Goal: Information Seeking & Learning: Compare options

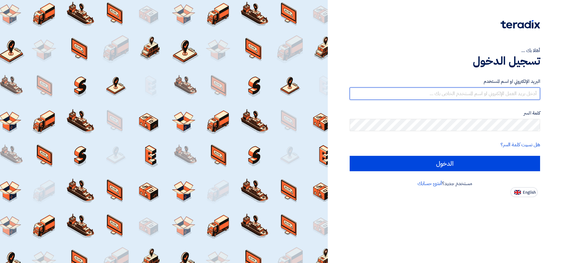
type input "[EMAIL_ADDRESS][DOMAIN_NAME]"
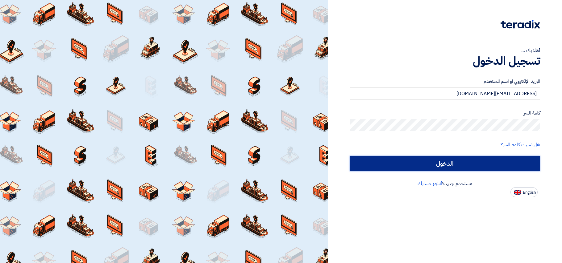
click at [453, 167] on input "الدخول" at bounding box center [444, 163] width 190 height 15
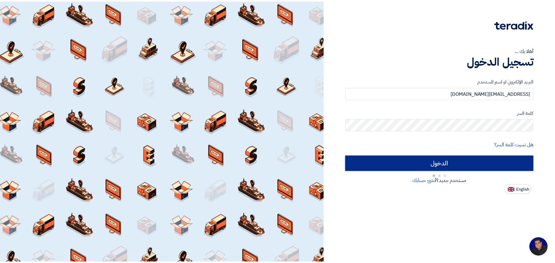
scroll to position [2, 0]
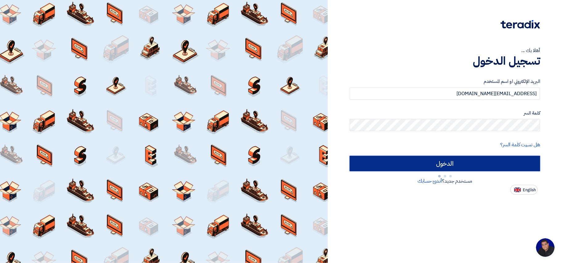
type input "Sign in"
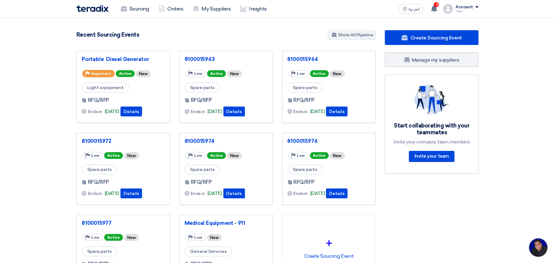
click at [399, 9] on app-language-toggle "العربية ع" at bounding box center [412, 9] width 30 height 10
click at [405, 10] on icon at bounding box center [405, 8] width 5 height 5
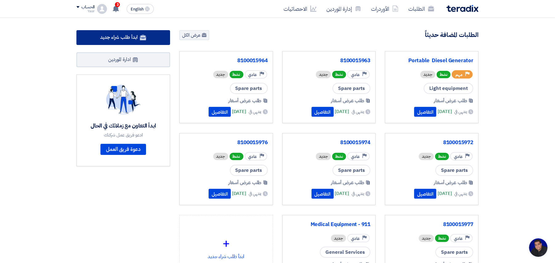
click at [152, 36] on link "ابدأ طلب شراء جديد" at bounding box center [123, 37] width 94 height 15
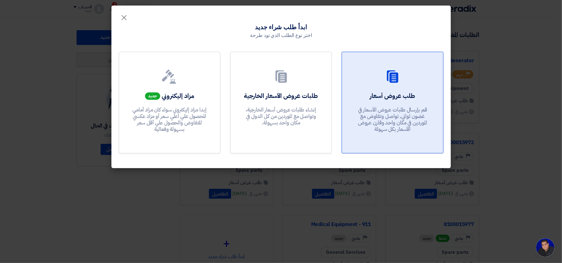
click at [381, 78] on div at bounding box center [392, 77] width 86 height 17
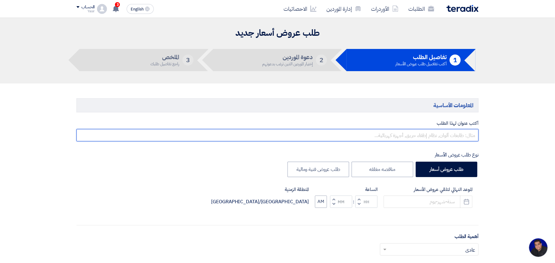
click at [410, 135] on input "text" at bounding box center [277, 135] width 402 height 12
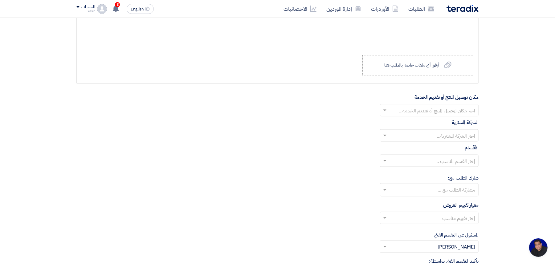
scroll to position [617, 0]
click at [423, 112] on input "text" at bounding box center [433, 111] width 86 height 10
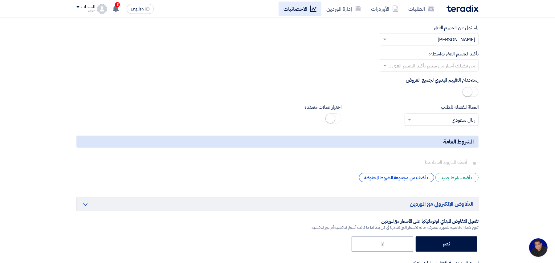
scroll to position [790, 0]
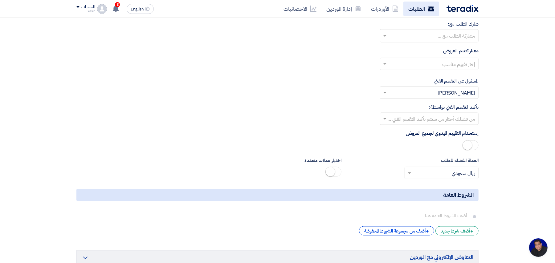
click at [414, 9] on link "الطلبات" at bounding box center [422, 9] width 36 height 14
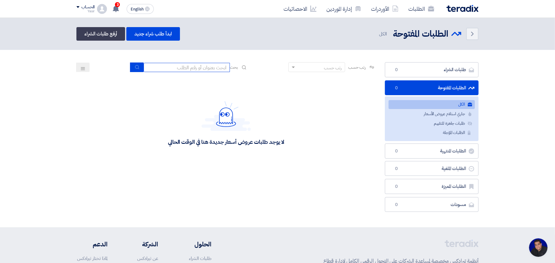
drag, startPoint x: 220, startPoint y: 66, endPoint x: 216, endPoint y: 68, distance: 3.8
click at [220, 66] on input at bounding box center [187, 67] width 86 height 9
type input "8100015796"
click at [135, 68] on icon "submit" at bounding box center [137, 67] width 5 height 5
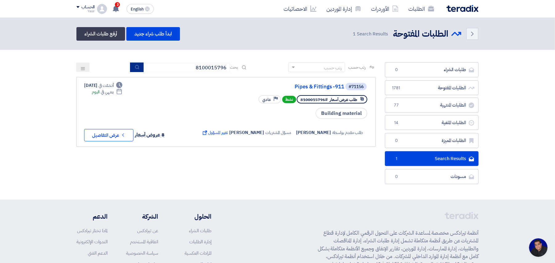
click at [136, 67] on icon "submit" at bounding box center [137, 67] width 5 height 5
click at [114, 136] on button "Check details عرض التفاصيل" at bounding box center [108, 135] width 49 height 12
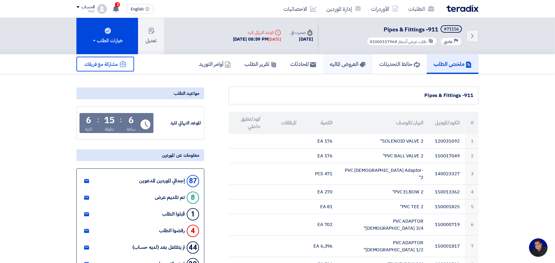
click at [349, 63] on h5 "العروض الماليه" at bounding box center [348, 63] width 36 height 7
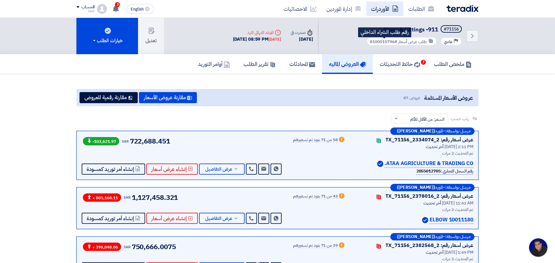
click at [386, 5] on link "الأوردرات" at bounding box center [384, 9] width 37 height 14
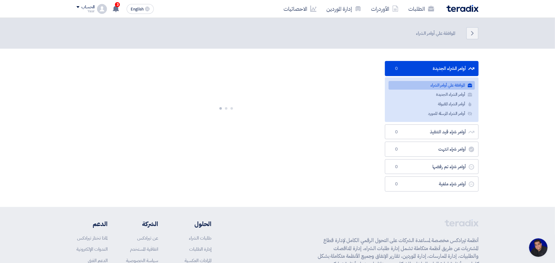
click at [386, 5] on link "الأوردرات" at bounding box center [384, 9] width 37 height 14
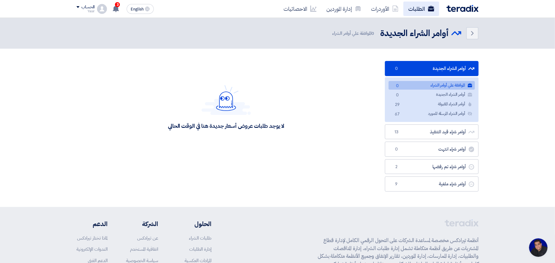
click at [419, 14] on link "الطلبات" at bounding box center [422, 9] width 36 height 14
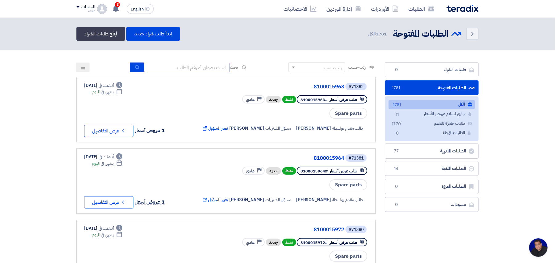
click at [207, 63] on input at bounding box center [187, 67] width 86 height 9
click at [175, 69] on input at bounding box center [187, 67] width 86 height 9
type input "8100015796"
click at [133, 67] on button "submit" at bounding box center [137, 68] width 14 height 10
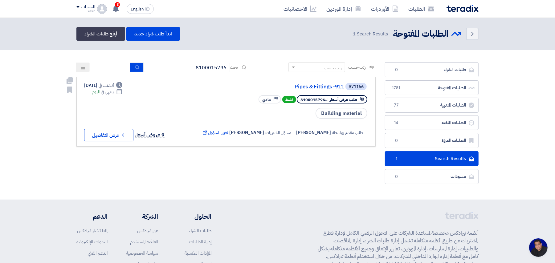
click at [103, 122] on div "Deadline أنشئت في Aug 25, 2025 Deadline ينتهي في اليوم 9 عروض أسعار Check detai…" at bounding box center [126, 111] width 84 height 59
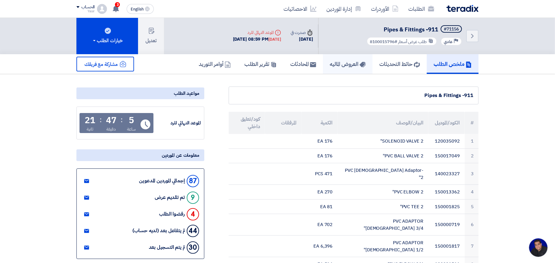
click at [338, 60] on h5 "العروض الماليه" at bounding box center [348, 63] width 36 height 7
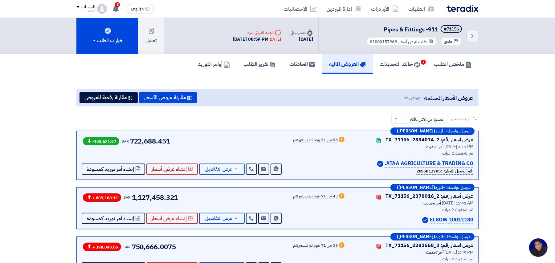
scroll to position [411, 0]
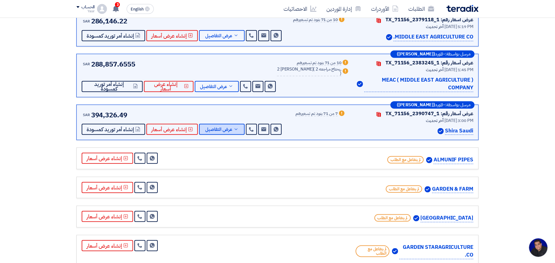
click at [218, 129] on span "عرض التفاصيل" at bounding box center [218, 129] width 27 height 5
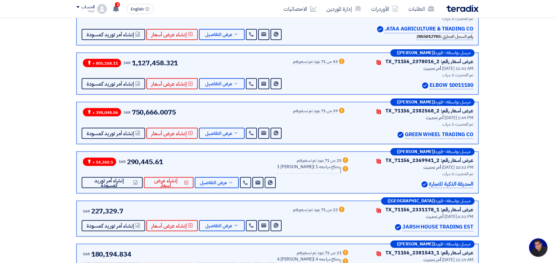
scroll to position [0, 0]
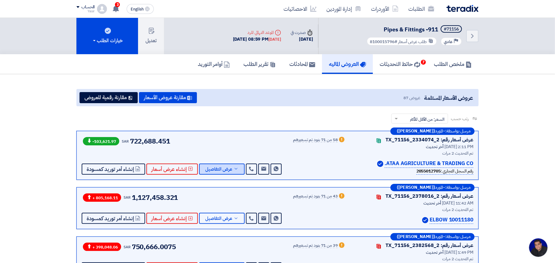
click at [230, 167] on span "عرض التفاصيل" at bounding box center [218, 169] width 27 height 5
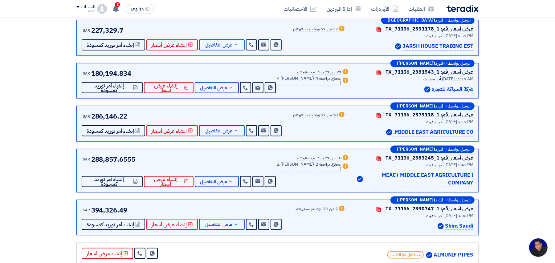
scroll to position [2261, 0]
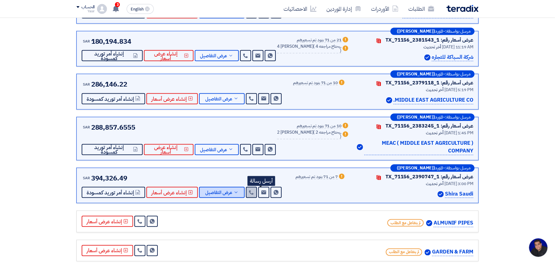
click at [220, 191] on span "عرض التفاصيل" at bounding box center [218, 193] width 27 height 5
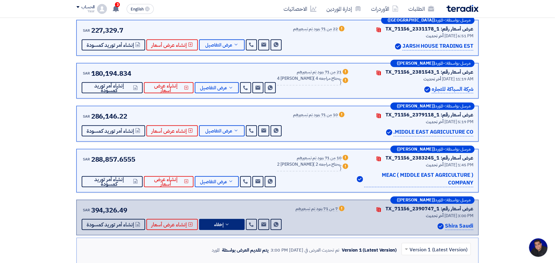
scroll to position [0, 0]
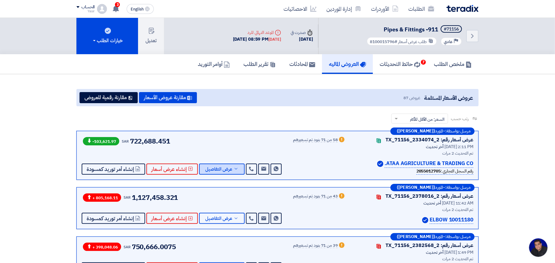
click at [232, 164] on button "عرض التفاصيل" at bounding box center [222, 169] width 46 height 11
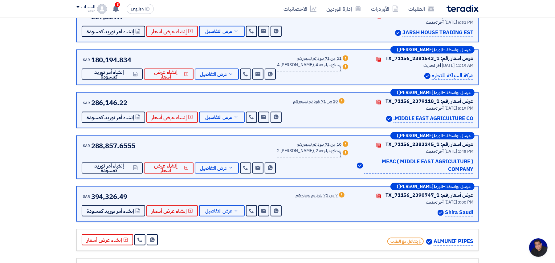
scroll to position [2261, 0]
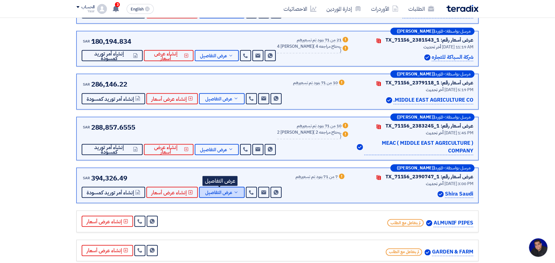
click at [225, 191] on span "عرض التفاصيل" at bounding box center [218, 193] width 27 height 5
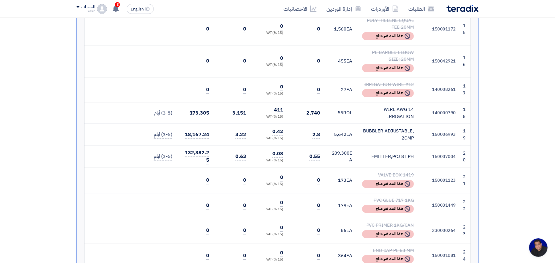
scroll to position [997, 0]
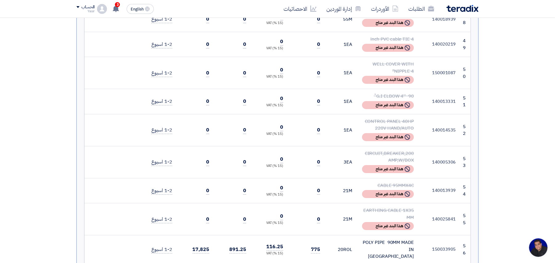
scroll to position [2015, 0]
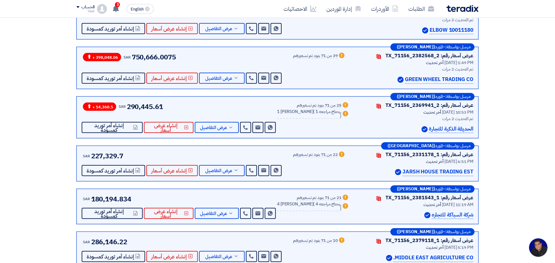
scroll to position [28, 0]
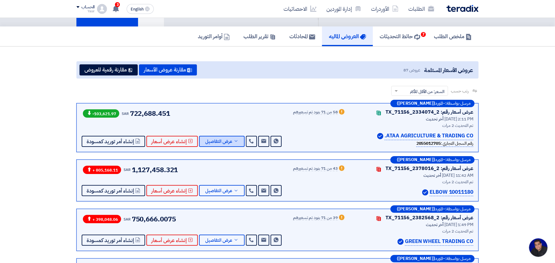
click at [226, 139] on span "عرض التفاصيل" at bounding box center [218, 141] width 27 height 5
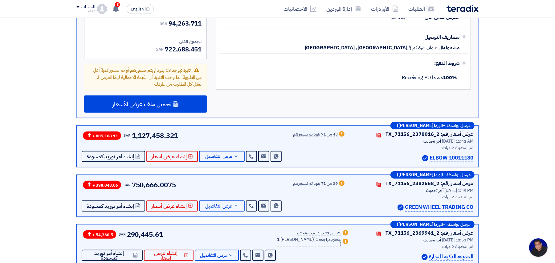
scroll to position [2166, 0]
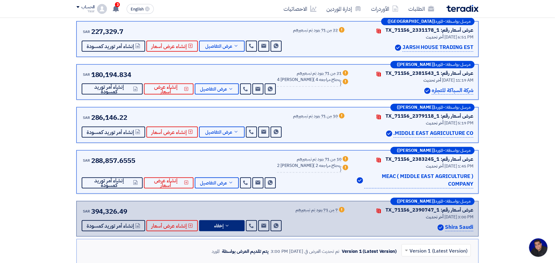
scroll to position [14, 0]
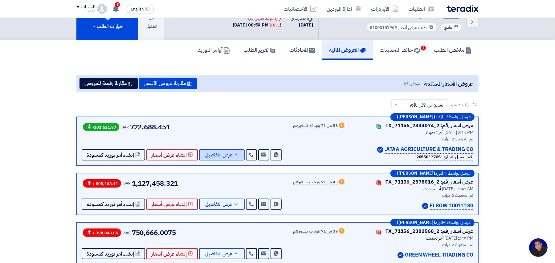
click at [230, 153] on span "عرض التفاصيل" at bounding box center [218, 155] width 27 height 5
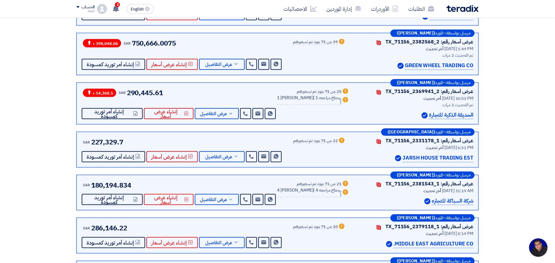
scroll to position [2138, 0]
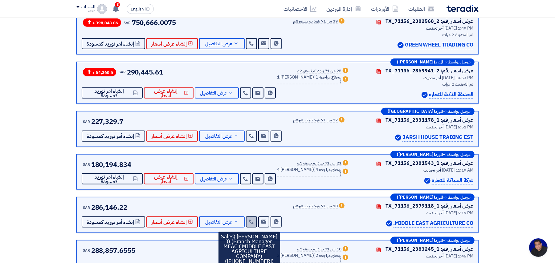
click at [249, 220] on icon at bounding box center [251, 222] width 5 height 5
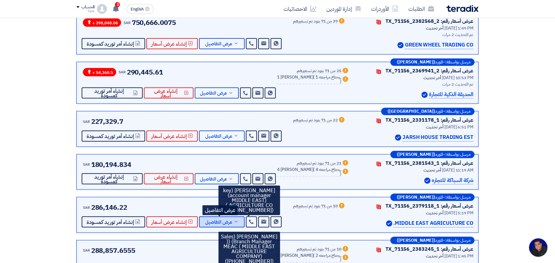
click at [219, 220] on span "عرض التفاصيل" at bounding box center [218, 222] width 27 height 5
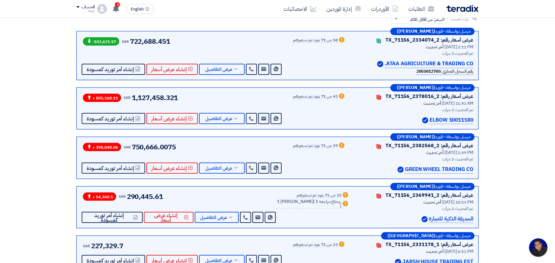
scroll to position [68, 0]
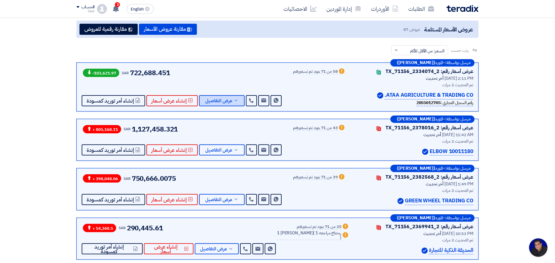
click at [232, 96] on button "عرض التفاصيل" at bounding box center [222, 100] width 46 height 11
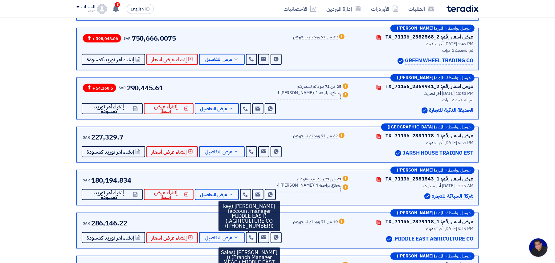
scroll to position [2124, 0]
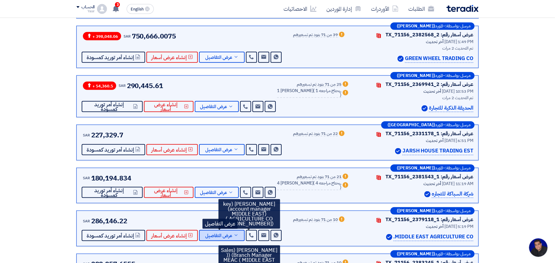
click at [228, 230] on button "عرض التفاصيل" at bounding box center [222, 235] width 46 height 11
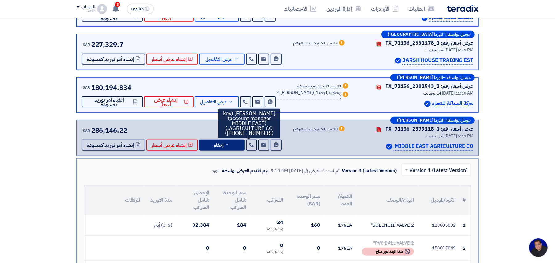
scroll to position [55, 0]
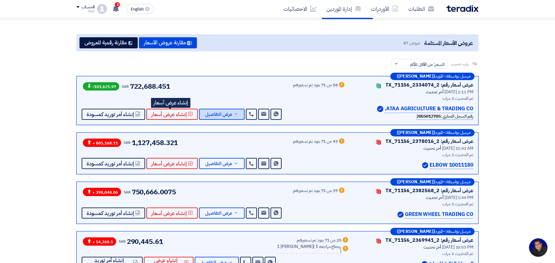
click at [207, 115] on span "عرض التفاصيل" at bounding box center [218, 114] width 27 height 5
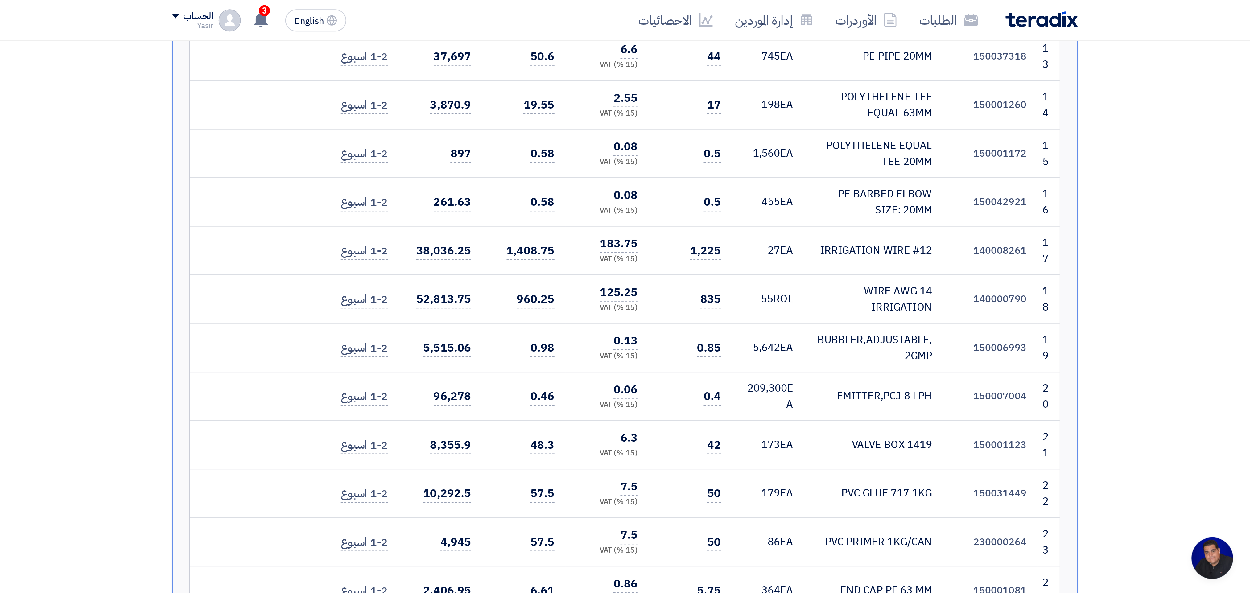
scroll to position [0, 0]
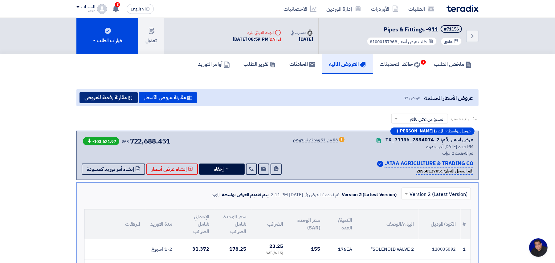
click at [117, 98] on button "مقارنة رقمية للعروض" at bounding box center [109, 97] width 58 height 11
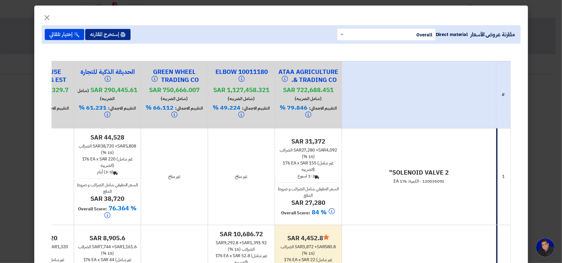
click at [113, 36] on button "إستخرج المقارنه" at bounding box center [107, 34] width 45 height 11
drag, startPoint x: 49, startPoint y: 17, endPoint x: 52, endPoint y: 18, distance: 3.4
click at [49, 16] on span "×" at bounding box center [46, 17] width 7 height 19
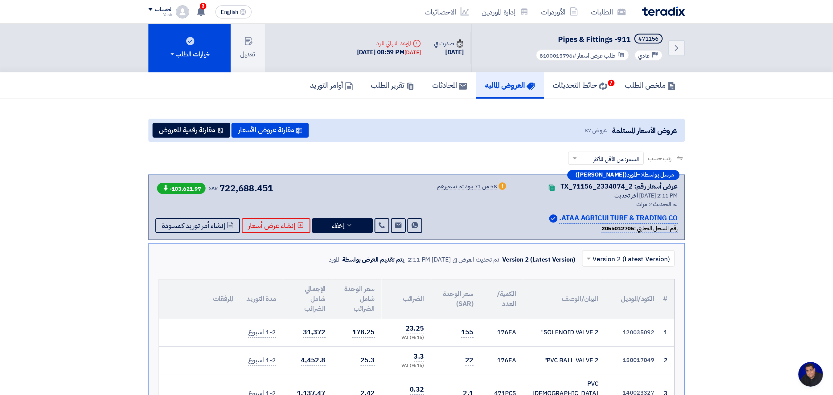
scroll to position [2, 0]
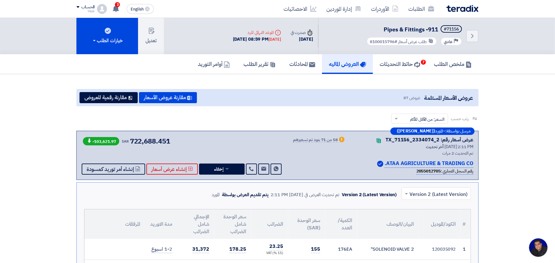
drag, startPoint x: 299, startPoint y: 165, endPoint x: 300, endPoint y: 162, distance: 3.4
click at [299, 165] on div "Warn 58 من 71 بنود تم تسعيرهم" at bounding box center [319, 155] width 53 height 39
click at [301, 162] on div "Warn 58 من 71 بنود تم تسعيرهم" at bounding box center [319, 155] width 53 height 39
click at [336, 144] on div "Warn 58 من 71 بنود تم تسعيرهم" at bounding box center [319, 155] width 53 height 39
click at [337, 144] on div "Warn 58 من 71 بنود تم تسعيرهم" at bounding box center [319, 155] width 53 height 39
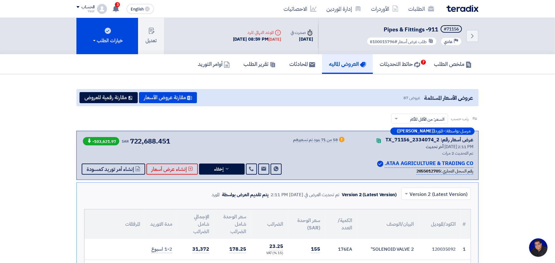
click at [337, 146] on div "Warn 58 من 71 بنود تم تسعيرهم" at bounding box center [319, 155] width 53 height 39
click at [338, 145] on div "Warn 58 من 71 بنود تم تسعيرهم" at bounding box center [319, 155] width 53 height 39
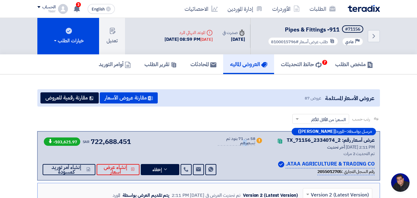
click at [404, 53] on div "Back #71156 Pipes & Fittings -911 Priority عادي طلب عرض أسعار #8100015796 Time …" at bounding box center [208, 36] width 417 height 36
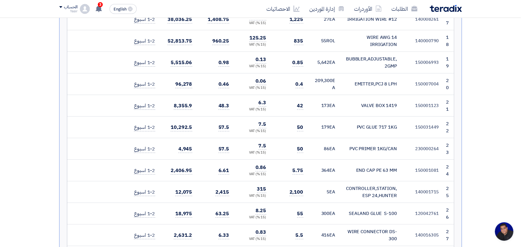
scroll to position [540, 0]
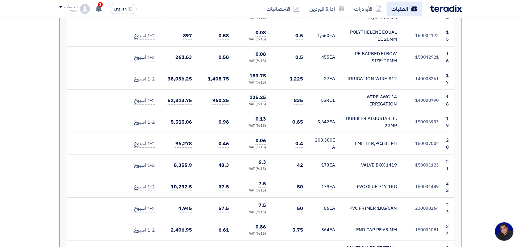
click at [401, 11] on link "الطلبات" at bounding box center [404, 9] width 36 height 14
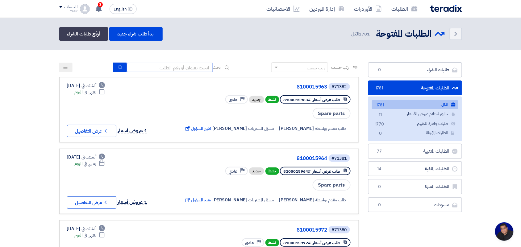
click at [175, 68] on input at bounding box center [169, 67] width 86 height 9
type input "8100015796"
click at [117, 67] on icon "submit" at bounding box center [119, 67] width 5 height 5
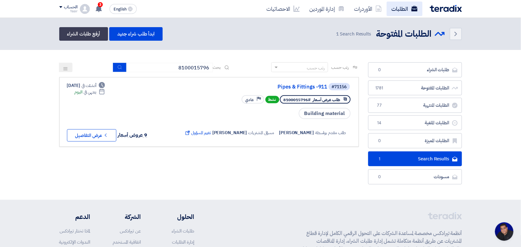
click at [406, 13] on link "الطلبات" at bounding box center [404, 9] width 36 height 14
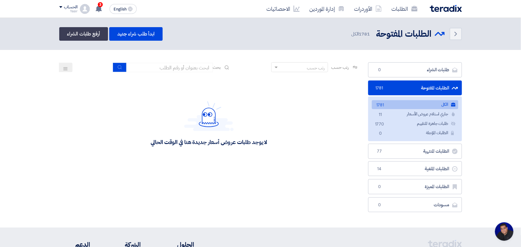
scroll to position [2, 0]
click at [150, 69] on input at bounding box center [169, 67] width 86 height 9
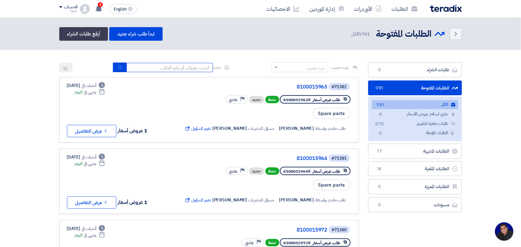
type input "8100015796"
click at [121, 70] on button "submit" at bounding box center [120, 68] width 14 height 10
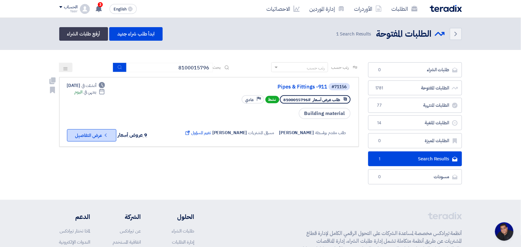
click at [90, 129] on button "Check details عرض التفاصيل" at bounding box center [91, 135] width 49 height 12
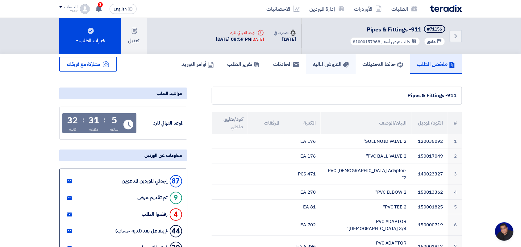
click at [326, 60] on h5 "العروض الماليه" at bounding box center [331, 63] width 36 height 7
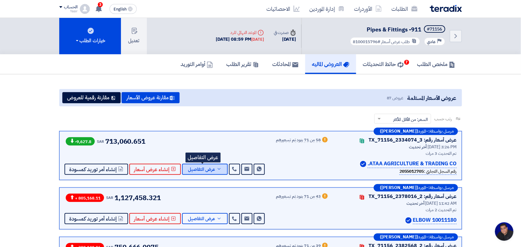
click at [200, 169] on span "عرض التفاصيل" at bounding box center [201, 169] width 27 height 5
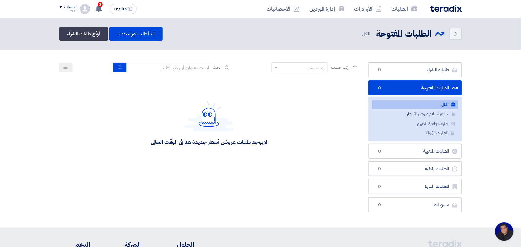
scroll to position [2, 0]
click at [178, 64] on input at bounding box center [169, 67] width 86 height 9
type input "8100015796"
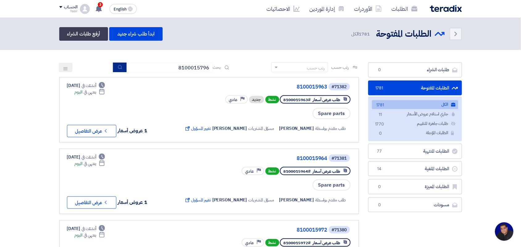
click at [121, 67] on button "submit" at bounding box center [120, 68] width 14 height 10
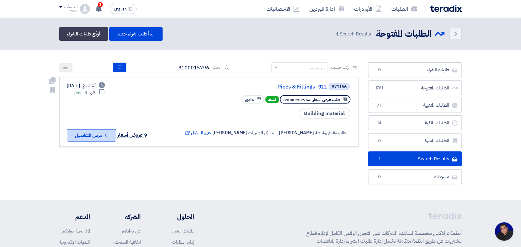
click at [81, 130] on button "Check details عرض التفاصيل" at bounding box center [91, 135] width 49 height 12
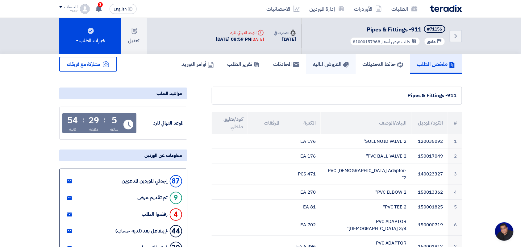
click at [316, 66] on h5 "العروض الماليه" at bounding box center [331, 63] width 36 height 7
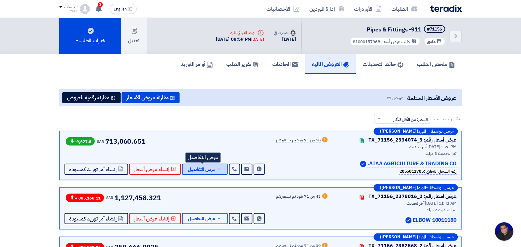
click at [205, 167] on span "عرض التفاصيل" at bounding box center [201, 169] width 27 height 5
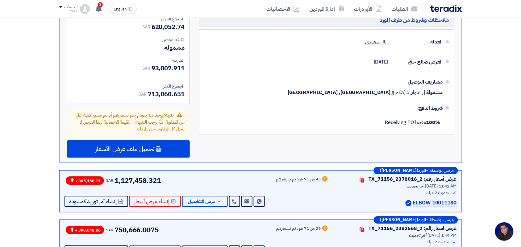
scroll to position [1927, 0]
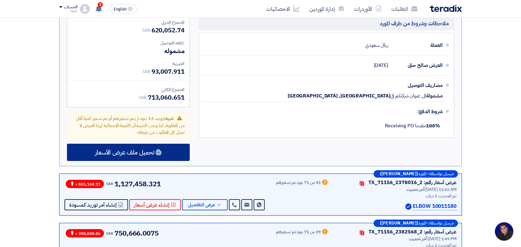
click at [124, 144] on div "تحميل ملف عرض الأسعار" at bounding box center [128, 152] width 123 height 17
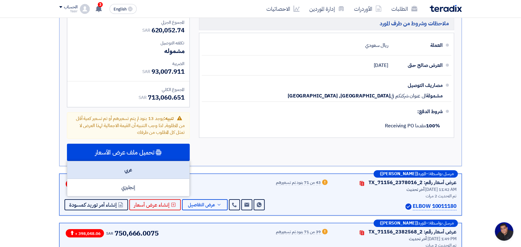
click at [124, 161] on div "عربي" at bounding box center [128, 170] width 122 height 18
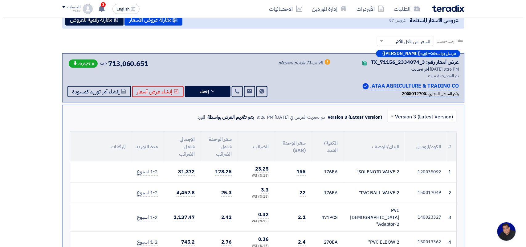
scroll to position [0, 0]
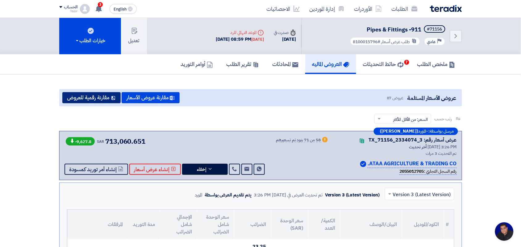
click at [102, 95] on button "مقارنة رقمية للعروض" at bounding box center [91, 97] width 58 height 11
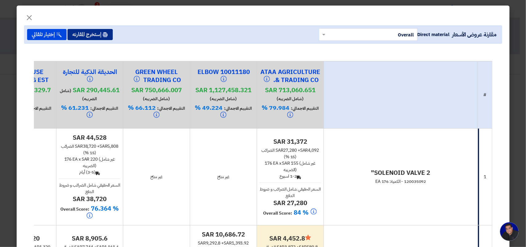
click at [102, 36] on button "إستخرج المقارنه" at bounding box center [90, 34] width 45 height 11
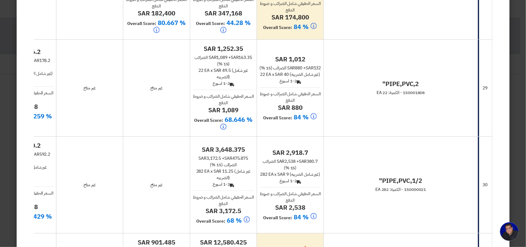
scroll to position [3392, 0]
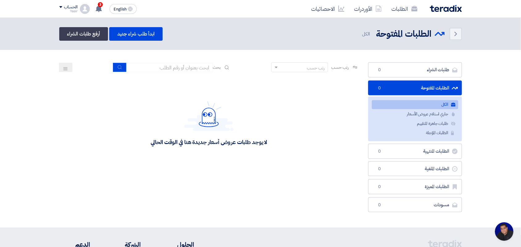
scroll to position [2, 0]
click at [161, 65] on input at bounding box center [169, 67] width 86 height 9
type input "8100015796"
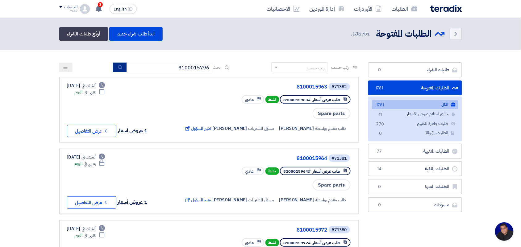
click at [121, 64] on button "submit" at bounding box center [120, 68] width 14 height 10
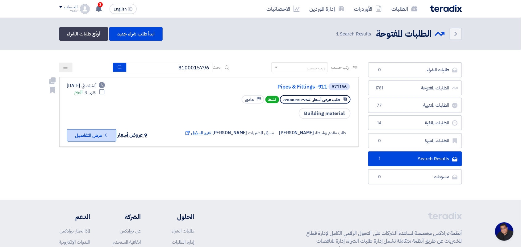
click at [108, 132] on icon "Check details" at bounding box center [106, 135] width 6 height 6
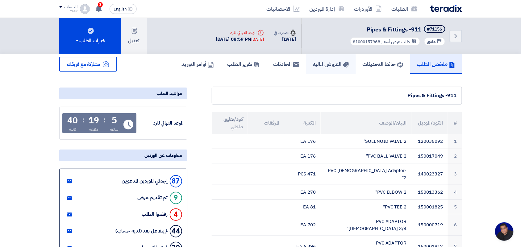
click at [346, 58] on link "العروض الماليه" at bounding box center [331, 64] width 50 height 20
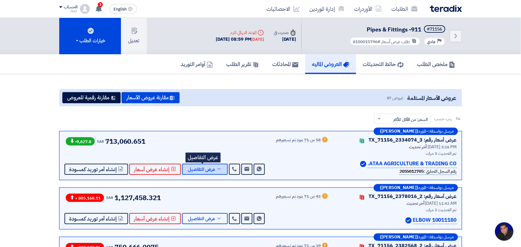
click at [209, 167] on span "عرض التفاصيل" at bounding box center [201, 169] width 27 height 5
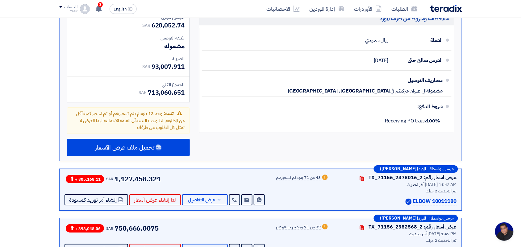
scroll to position [1889, 0]
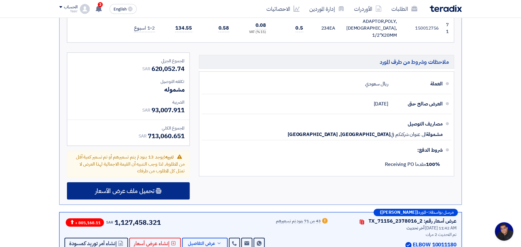
click at [143, 188] on span "تحميل ملف عرض الأسعار" at bounding box center [124, 191] width 59 height 6
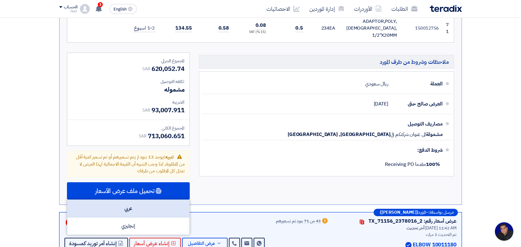
click at [130, 200] on div "عربي" at bounding box center [128, 209] width 122 height 18
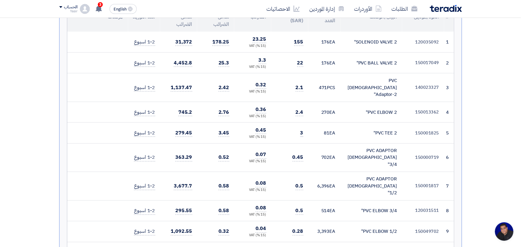
scroll to position [39, 0]
